Goal: Transaction & Acquisition: Purchase product/service

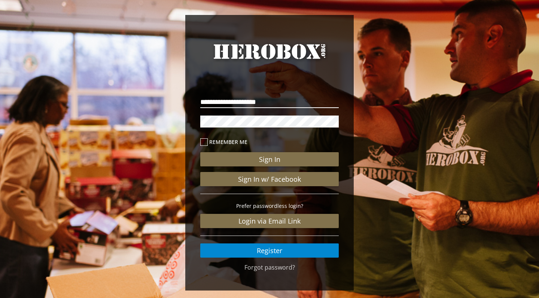
type input "**********"
click at [269, 159] on button "Sign In" at bounding box center [269, 159] width 138 height 14
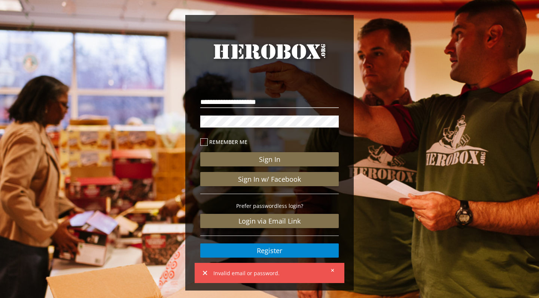
click at [161, 118] on div "**********" at bounding box center [269, 154] width 539 height 309
click at [269, 159] on button "Sign In" at bounding box center [269, 159] width 138 height 14
click at [332, 272] on button at bounding box center [329, 270] width 9 height 9
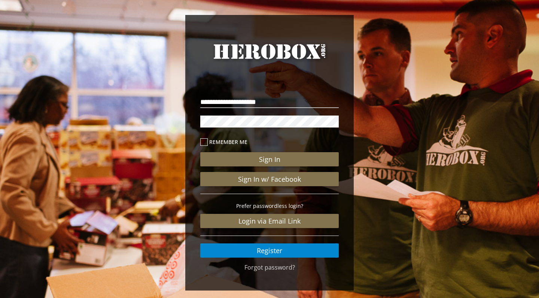
click at [285, 272] on div "**********" at bounding box center [269, 153] width 168 height 276
click at [280, 265] on link "Forgot password?" at bounding box center [269, 267] width 50 height 8
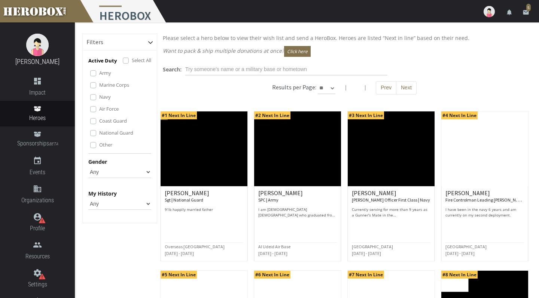
click at [525, 12] on icon "email" at bounding box center [525, 12] width 7 height 7
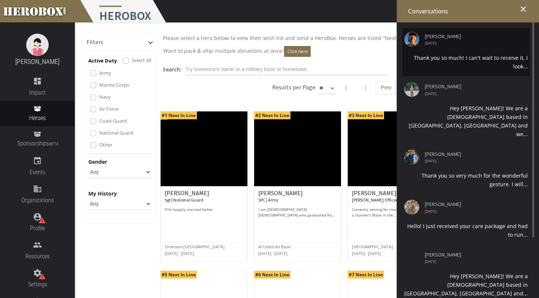
click at [436, 37] on link "[PERSON_NAME]" at bounding box center [472, 37] width 97 height 6
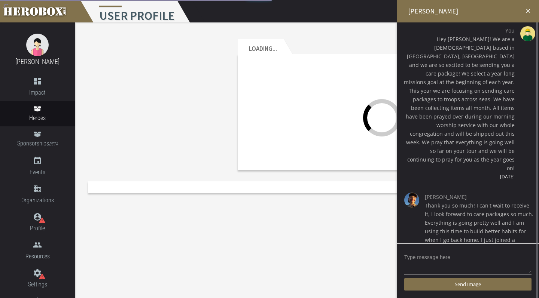
scroll to position [4, 0]
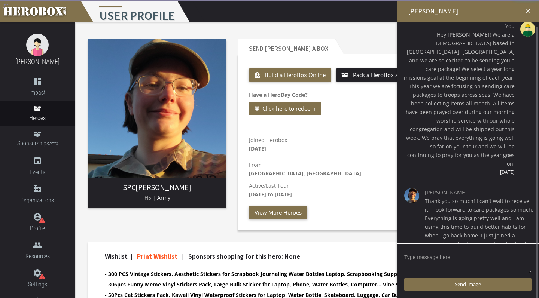
click at [412, 188] on img at bounding box center [411, 195] width 15 height 15
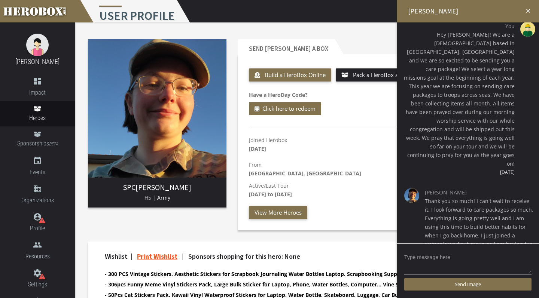
click at [350, 125] on div "Build a HeroBox Online Pack a HeroBox at Home Have a HeroDay Code? Click here t…" at bounding box center [381, 147] width 277 height 165
click at [528, 12] on icon "close" at bounding box center [527, 10] width 7 height 7
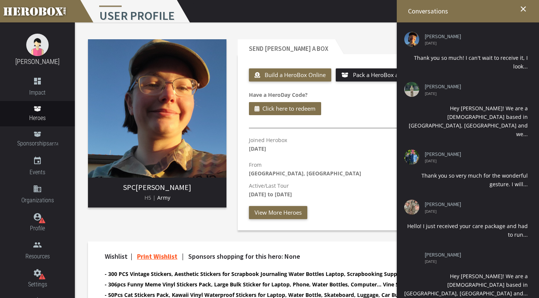
click at [528, 12] on h2 "Conversations close" at bounding box center [467, 11] width 142 height 22
click at [522, 6] on icon "close" at bounding box center [522, 8] width 9 height 9
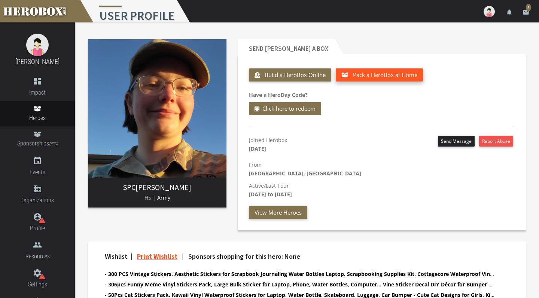
click at [350, 73] on button "Pack a HeroBox at Home" at bounding box center [378, 74] width 87 height 13
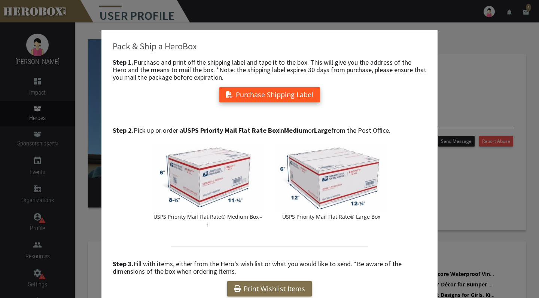
click at [285, 90] on button "Purchase Shipping Label" at bounding box center [269, 94] width 101 height 15
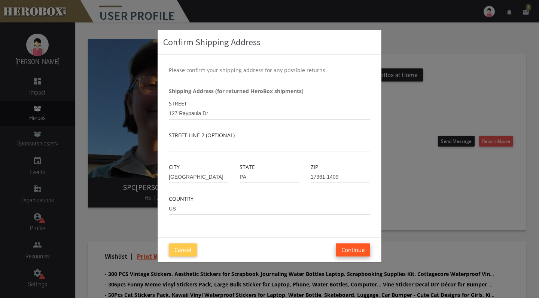
click at [351, 250] on button "Continue" at bounding box center [352, 249] width 34 height 13
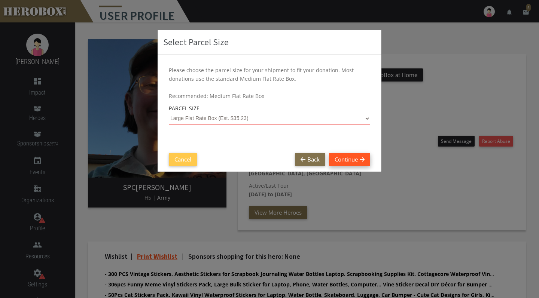
select select "Large Flat Rate Box"
click at [348, 155] on button "Continue" at bounding box center [349, 159] width 41 height 13
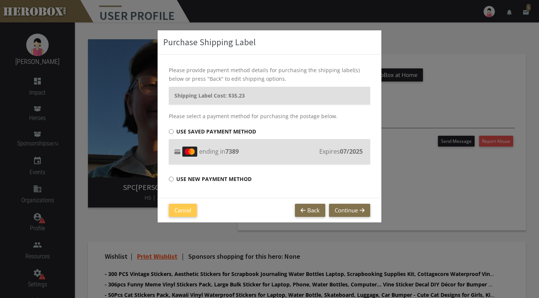
click at [232, 180] on label "Use new payment method" at bounding box center [210, 179] width 83 height 15
click at [174, 180] on input "Use new payment method" at bounding box center [171, 179] width 5 height 12
radio input "****"
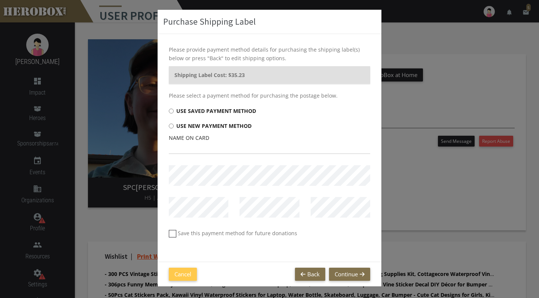
scroll to position [21, 0]
click at [239, 148] on input "text" at bounding box center [269, 148] width 201 height 12
type input "[PERSON_NAME]"
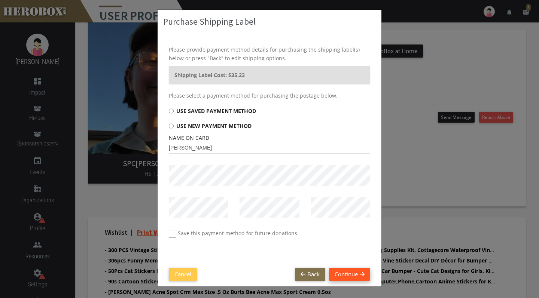
click at [347, 276] on button "Continue" at bounding box center [349, 274] width 41 height 13
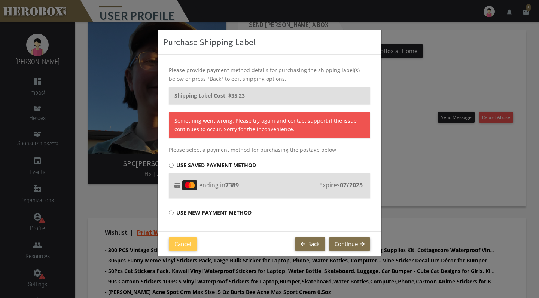
scroll to position [30, 0]
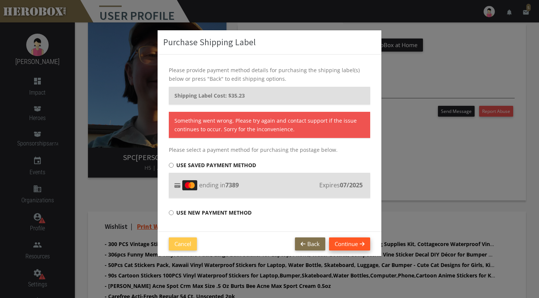
click at [350, 247] on button "Continue" at bounding box center [349, 243] width 41 height 13
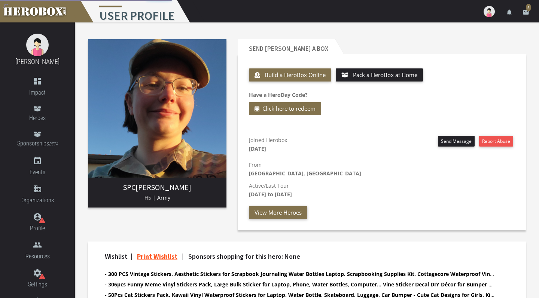
scroll to position [0, 0]
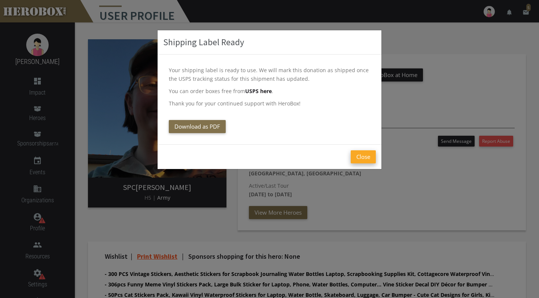
click at [357, 156] on button "Close" at bounding box center [362, 156] width 25 height 13
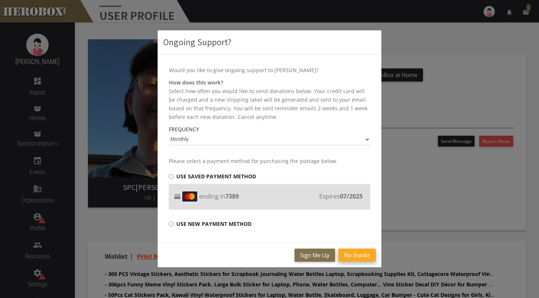
click at [353, 256] on button "No thanks" at bounding box center [356, 255] width 37 height 13
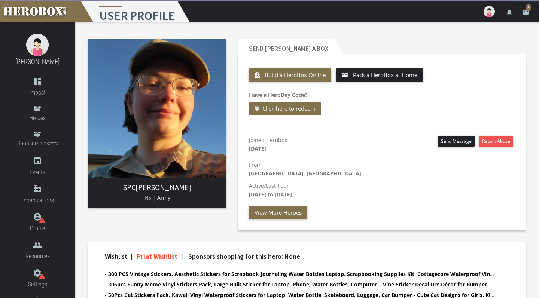
click at [491, 11] on img at bounding box center [488, 11] width 11 height 11
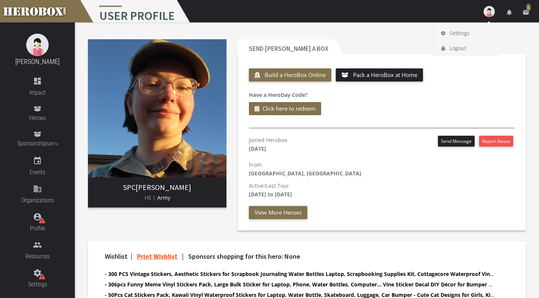
click at [477, 31] on link "settings Settings" at bounding box center [466, 33] width 67 height 16
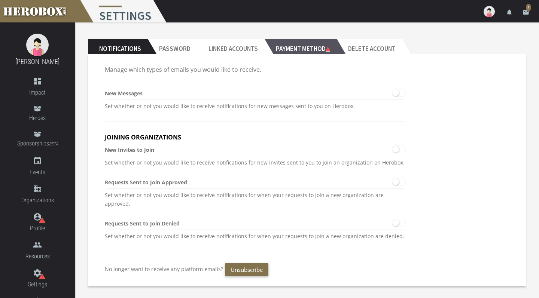
click at [296, 49] on h2 "Payment Method" at bounding box center [300, 46] width 72 height 15
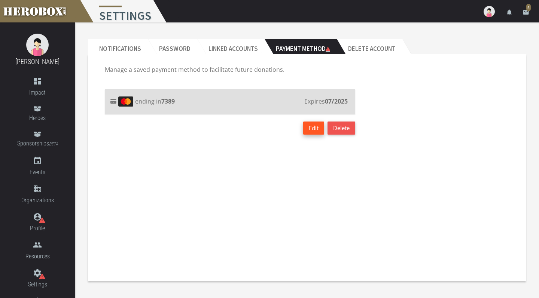
click at [313, 129] on button "Edit" at bounding box center [313, 128] width 21 height 13
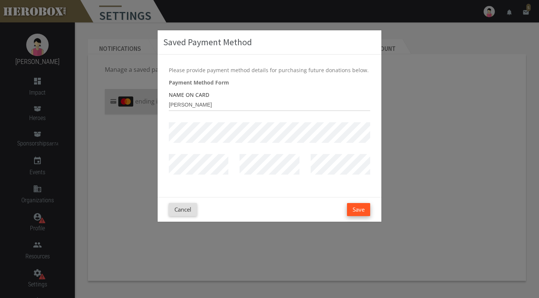
click at [359, 211] on button "Save" at bounding box center [358, 209] width 23 height 13
click at [367, 207] on button "Save" at bounding box center [358, 209] width 23 height 13
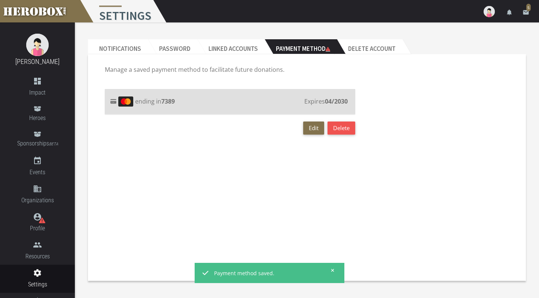
click at [524, 8] on link "email 5" at bounding box center [525, 11] width 15 height 22
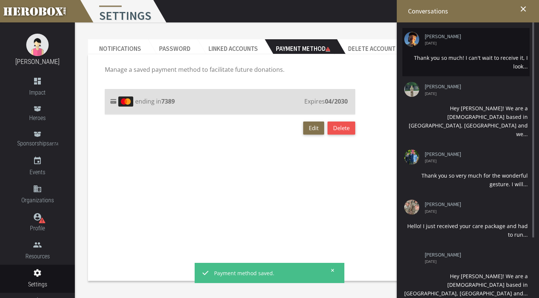
click at [412, 40] on img at bounding box center [411, 39] width 15 height 15
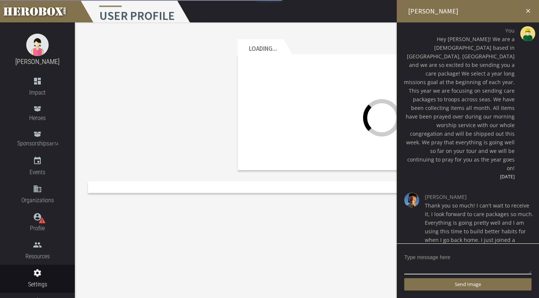
scroll to position [4, 0]
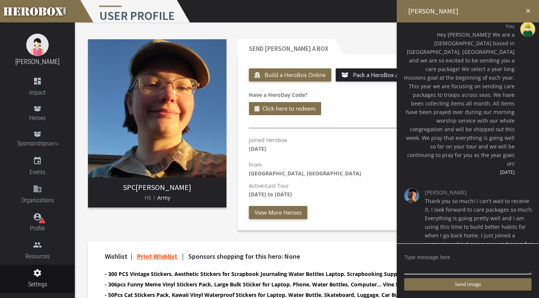
click at [528, 8] on icon "close" at bounding box center [527, 10] width 7 height 7
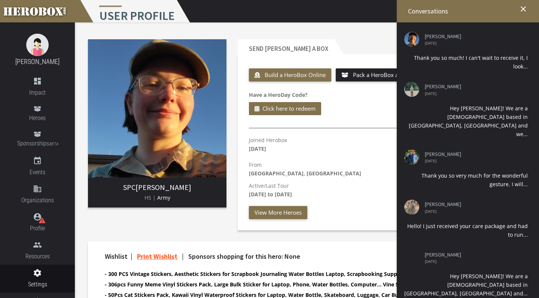
click at [331, 21] on div "menu User Profile settings Settings lock Logout notifications email 5" at bounding box center [269, 11] width 539 height 22
click at [371, 36] on div "Send [PERSON_NAME] a Box Build a HeroBox Online Pack a HeroBox at Home Have a H…" at bounding box center [381, 135] width 299 height 202
click at [524, 7] on icon "close" at bounding box center [522, 8] width 9 height 9
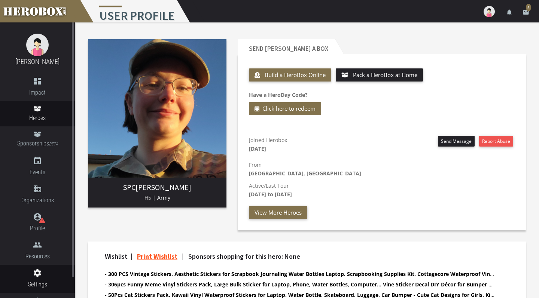
click at [36, 105] on link "Heroes" at bounding box center [37, 113] width 75 height 25
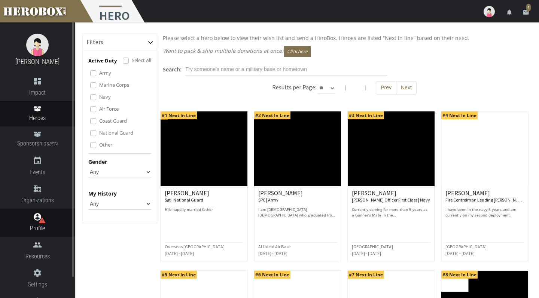
click at [40, 220] on icon at bounding box center [42, 220] width 6 height 6
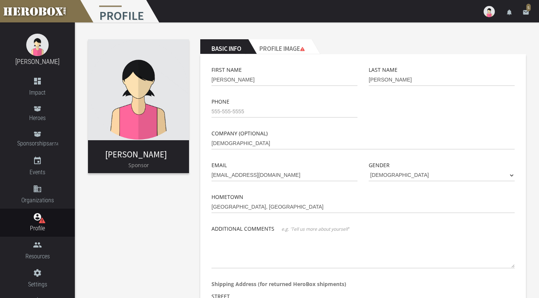
click at [525, 15] on icon "email" at bounding box center [525, 12] width 7 height 7
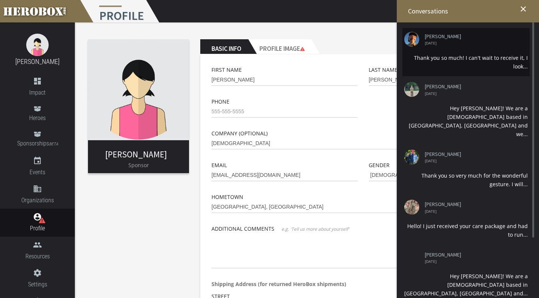
click at [417, 31] on li "[PERSON_NAME] [DATE] Thank you so much! I can't wait to receive it, I look..." at bounding box center [465, 52] width 127 height 48
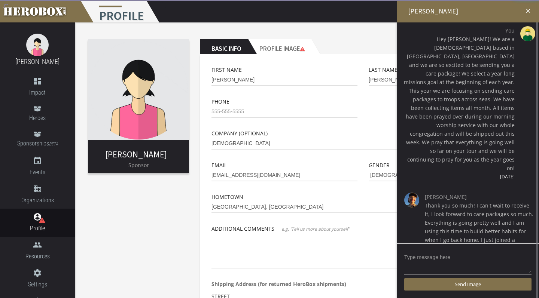
scroll to position [4, 0]
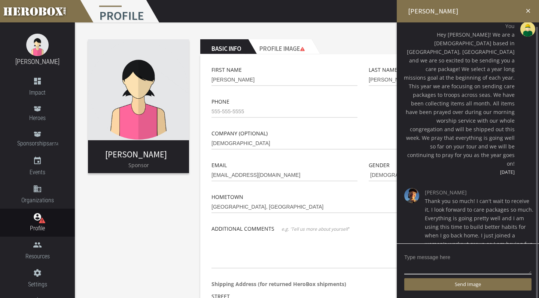
click at [408, 188] on img at bounding box center [411, 195] width 15 height 15
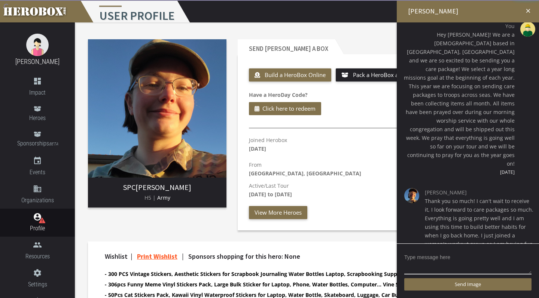
click at [344, 41] on header "Send [PERSON_NAME] a Box" at bounding box center [381, 46] width 288 height 15
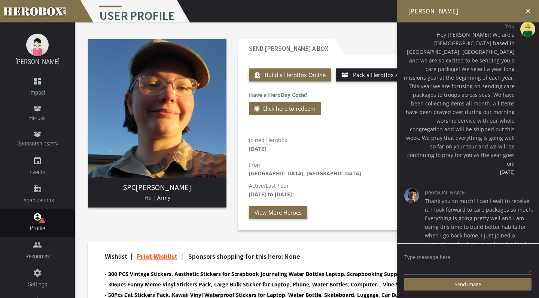
click at [530, 9] on icon "close" at bounding box center [527, 10] width 7 height 7
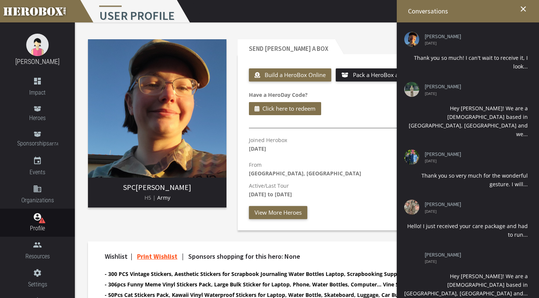
click at [529, 10] on h2 "Conversations close" at bounding box center [467, 11] width 142 height 22
click at [522, 9] on icon "close" at bounding box center [522, 8] width 9 height 9
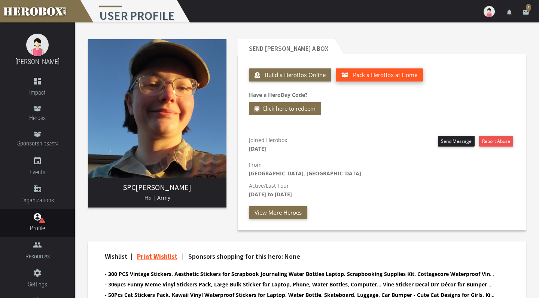
click at [386, 75] on span "Pack a HeroBox at Home" at bounding box center [385, 74] width 64 height 7
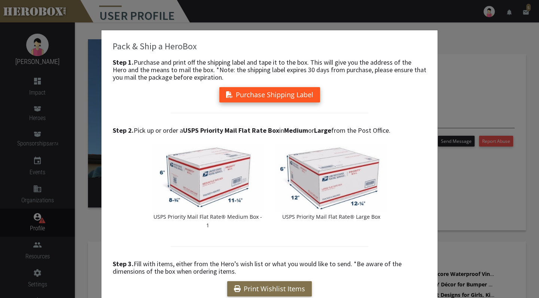
click at [285, 95] on button "Purchase Shipping Label" at bounding box center [269, 94] width 101 height 15
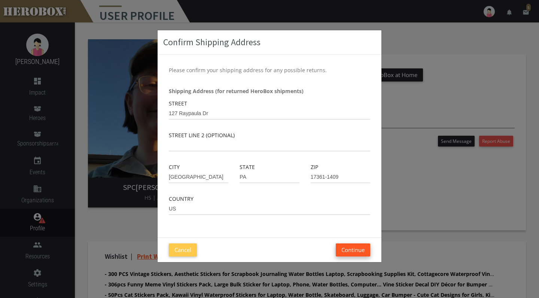
click at [350, 253] on button "Continue" at bounding box center [352, 249] width 34 height 13
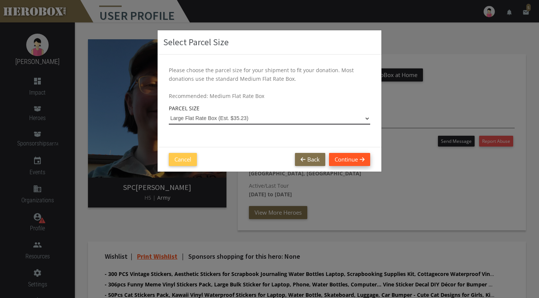
select select "Large Flat Rate Box"
click at [337, 160] on button "Continue" at bounding box center [349, 159] width 41 height 13
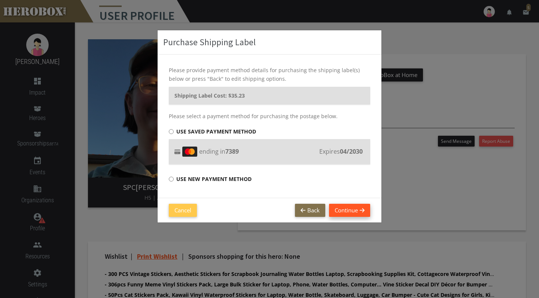
click at [355, 209] on button "Continue" at bounding box center [349, 210] width 41 height 13
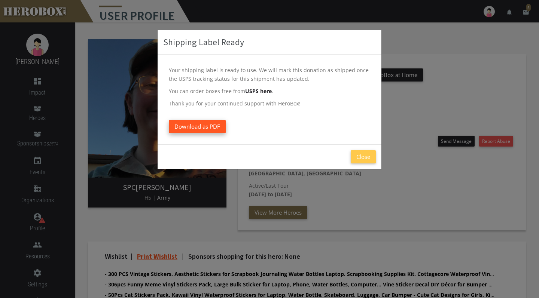
click at [190, 127] on span "Download as PDF" at bounding box center [197, 126] width 46 height 7
click at [355, 160] on button "Close" at bounding box center [362, 156] width 25 height 13
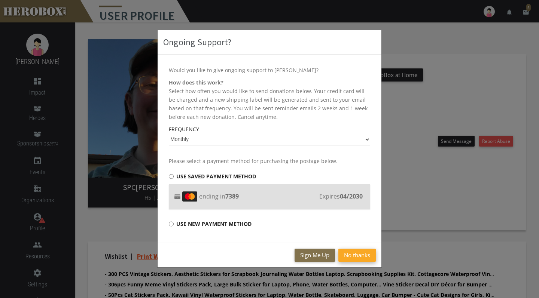
click at [354, 256] on button "No thanks" at bounding box center [356, 255] width 37 height 13
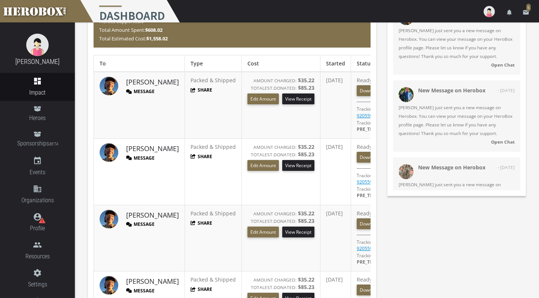
scroll to position [58, 0]
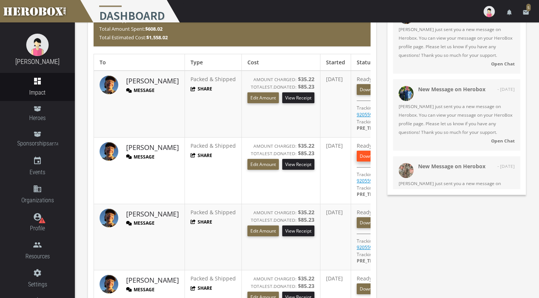
click at [356, 156] on link "Download Postage" at bounding box center [378, 156] width 45 height 11
